Goal: Navigation & Orientation: Go to known website

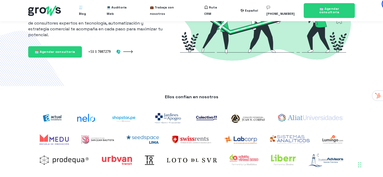
scroll to position [103, 0]
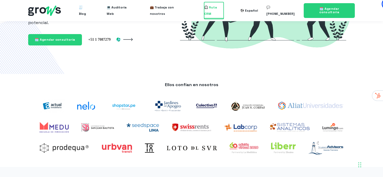
click at [214, 10] on span "🎧 Ruta CRM" at bounding box center [214, 10] width 20 height 17
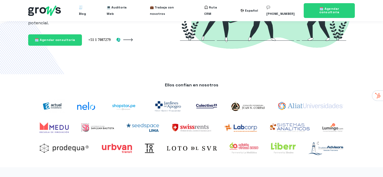
scroll to position [103, 0]
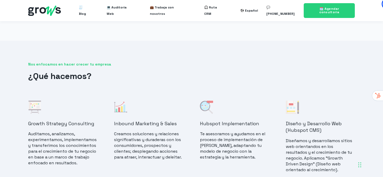
scroll to position [354, 0]
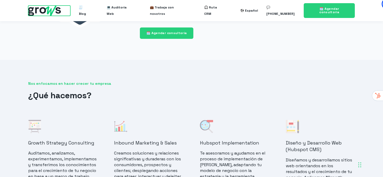
click at [57, 8] on img at bounding box center [44, 11] width 33 height 10
